Goal: Check status: Check status

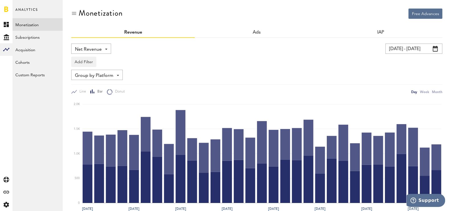
click at [48, 29] on link "Monetization" at bounding box center [38, 24] width 50 height 13
